Goal: Task Accomplishment & Management: Use online tool/utility

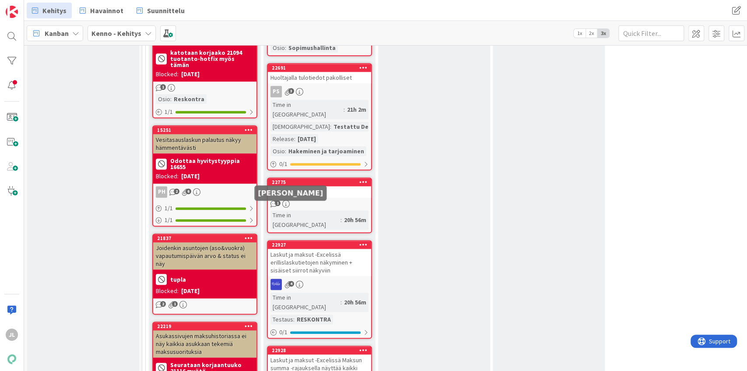
scroll to position [729, 0]
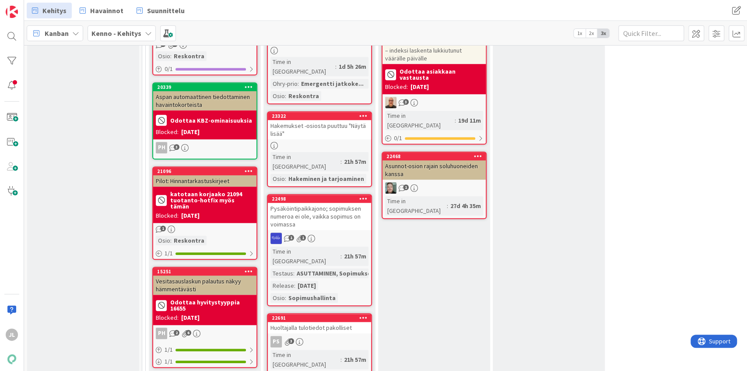
scroll to position [466, 0]
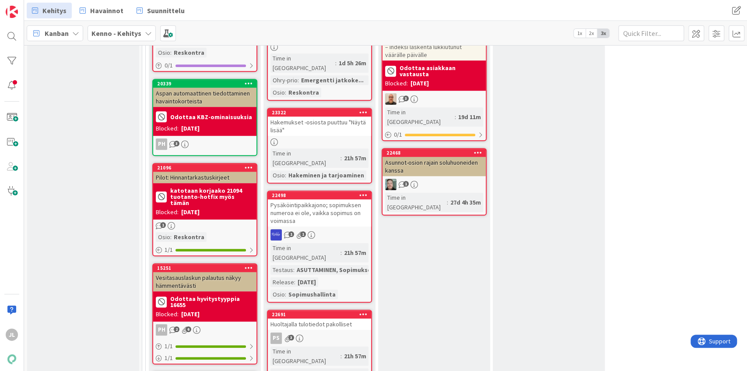
click at [319, 199] on div "Pysäköintipaikkajono; sopimuksen numeroa ei ole, vaikka sopimus on voimassa" at bounding box center [319, 212] width 103 height 27
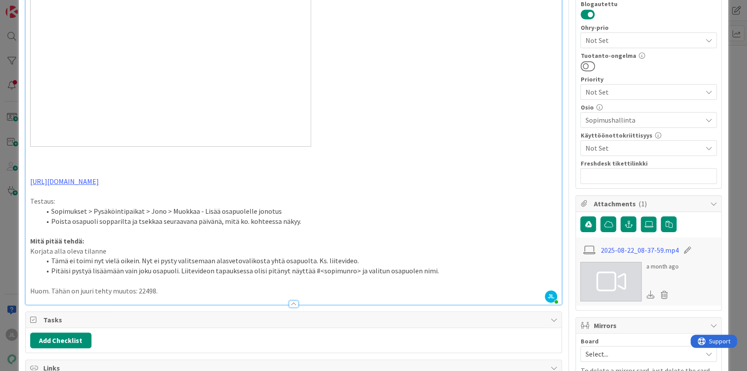
scroll to position [379, 0]
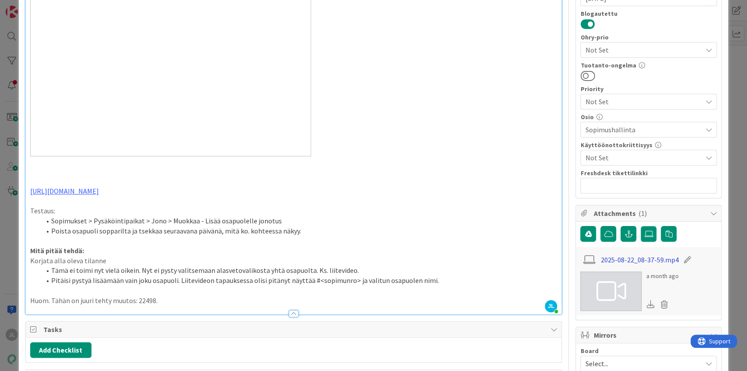
click at [642, 256] on link "2025-08-22_08-37-59.mp4" at bounding box center [640, 259] width 78 height 11
click at [99, 190] on link "[URL][DOMAIN_NAME]" at bounding box center [64, 190] width 69 height 9
click at [89, 205] on link "[URL][DOMAIN_NAME]" at bounding box center [75, 207] width 60 height 11
click at [89, 266] on li "Tämä ei toimi nyt vielä oikein. Nyt ei pysty valitsemaan alasvetovalikosta yhtä…" at bounding box center [299, 270] width 517 height 10
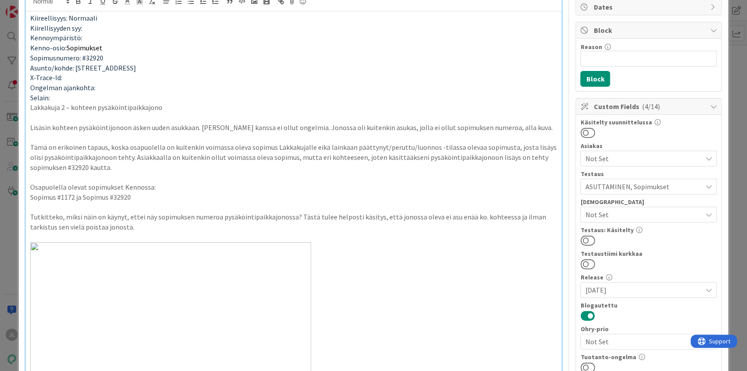
scroll to position [0, 0]
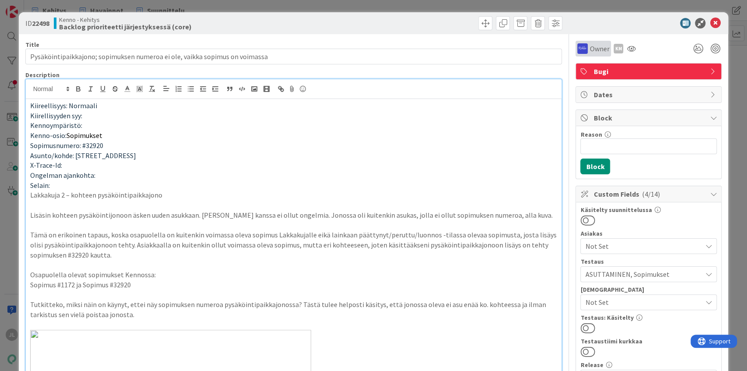
click at [600, 48] on span "Owner" at bounding box center [599, 48] width 20 height 11
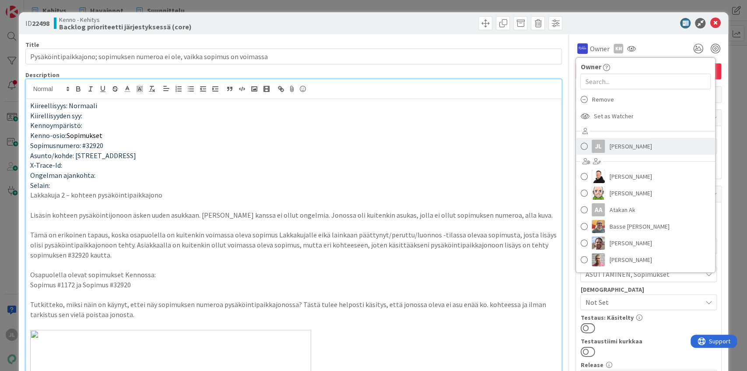
click at [622, 145] on span "[PERSON_NAME]" at bounding box center [630, 146] width 42 height 13
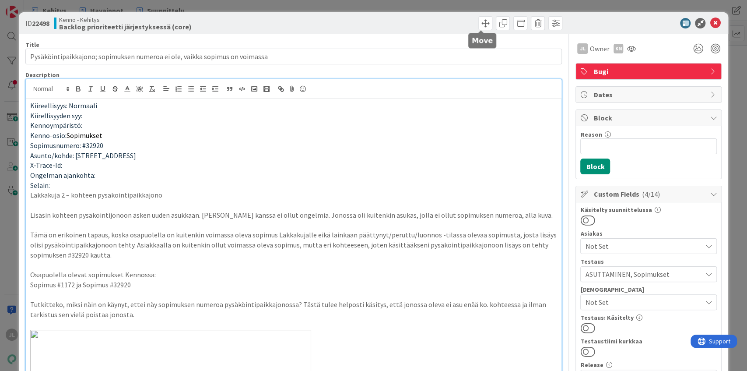
drag, startPoint x: 479, startPoint y: 24, endPoint x: 493, endPoint y: 40, distance: 21.4
click at [479, 24] on span at bounding box center [485, 23] width 14 height 14
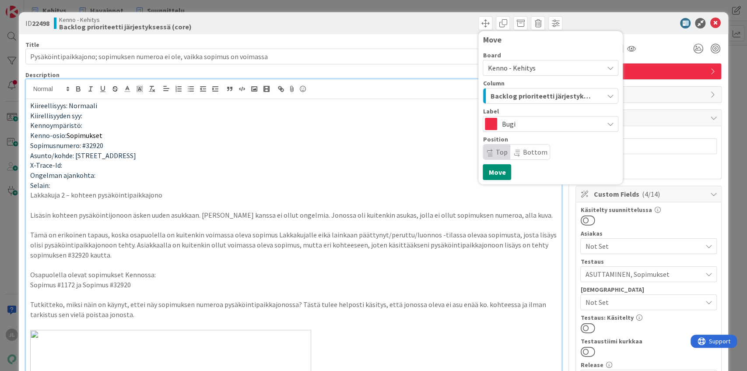
click at [541, 99] on span "Backlog prioriteetti järjestyksessä (core)" at bounding box center [540, 95] width 101 height 11
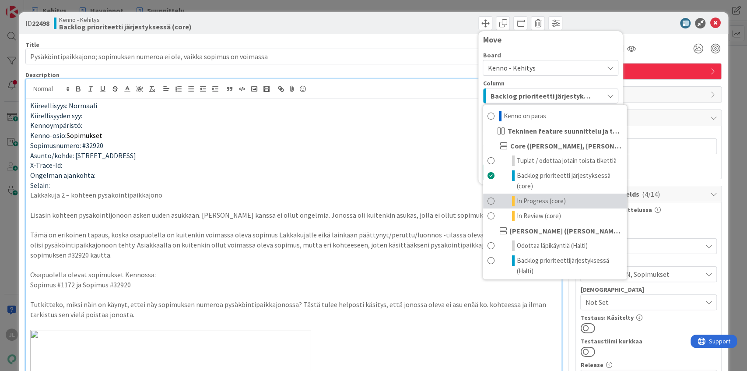
click at [541, 203] on span "In Progress (core)" at bounding box center [541, 201] width 49 height 11
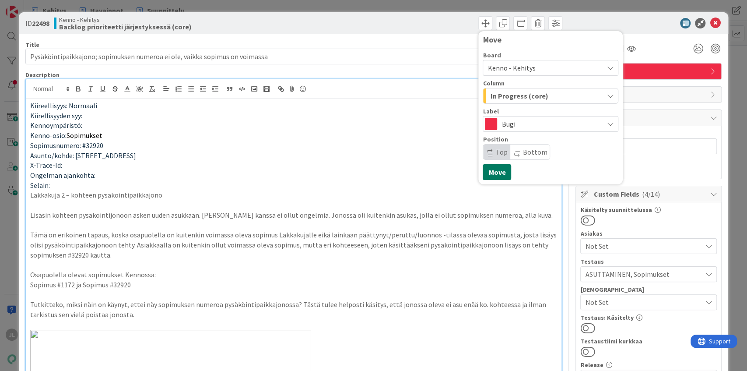
click at [492, 170] on button "Move" at bounding box center [497, 172] width 28 height 16
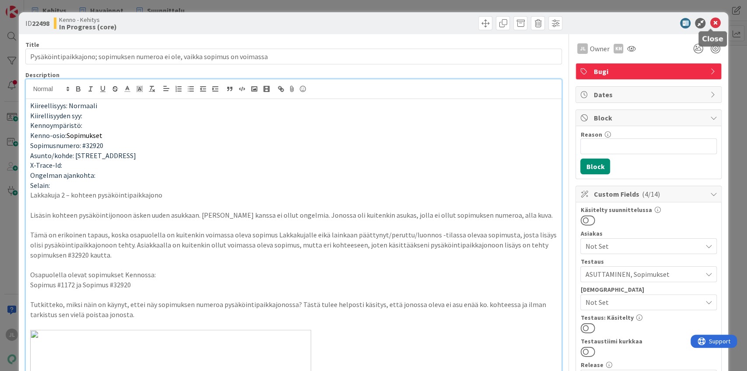
click at [711, 25] on icon at bounding box center [715, 23] width 11 height 11
